Goal: Task Accomplishment & Management: Manage account settings

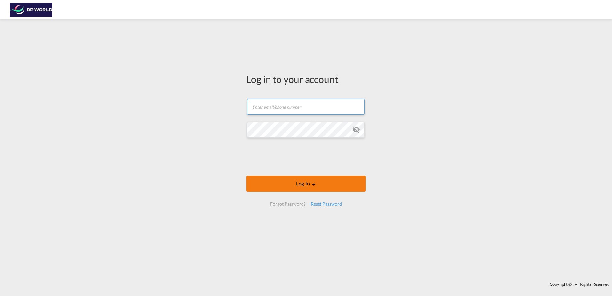
type input "[PERSON_NAME][EMAIL_ADDRESS][PERSON_NAME][DOMAIN_NAME]"
click at [266, 185] on button "Log In" at bounding box center [305, 183] width 119 height 16
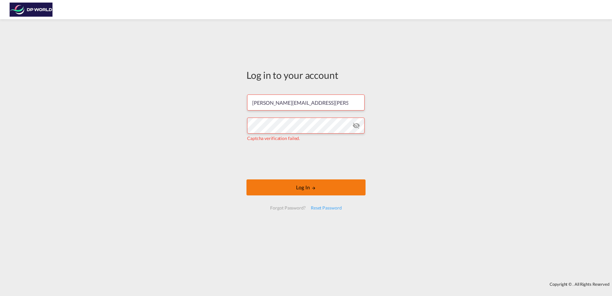
click at [327, 190] on button "Log In" at bounding box center [305, 187] width 119 height 16
